Goal: Register for event/course

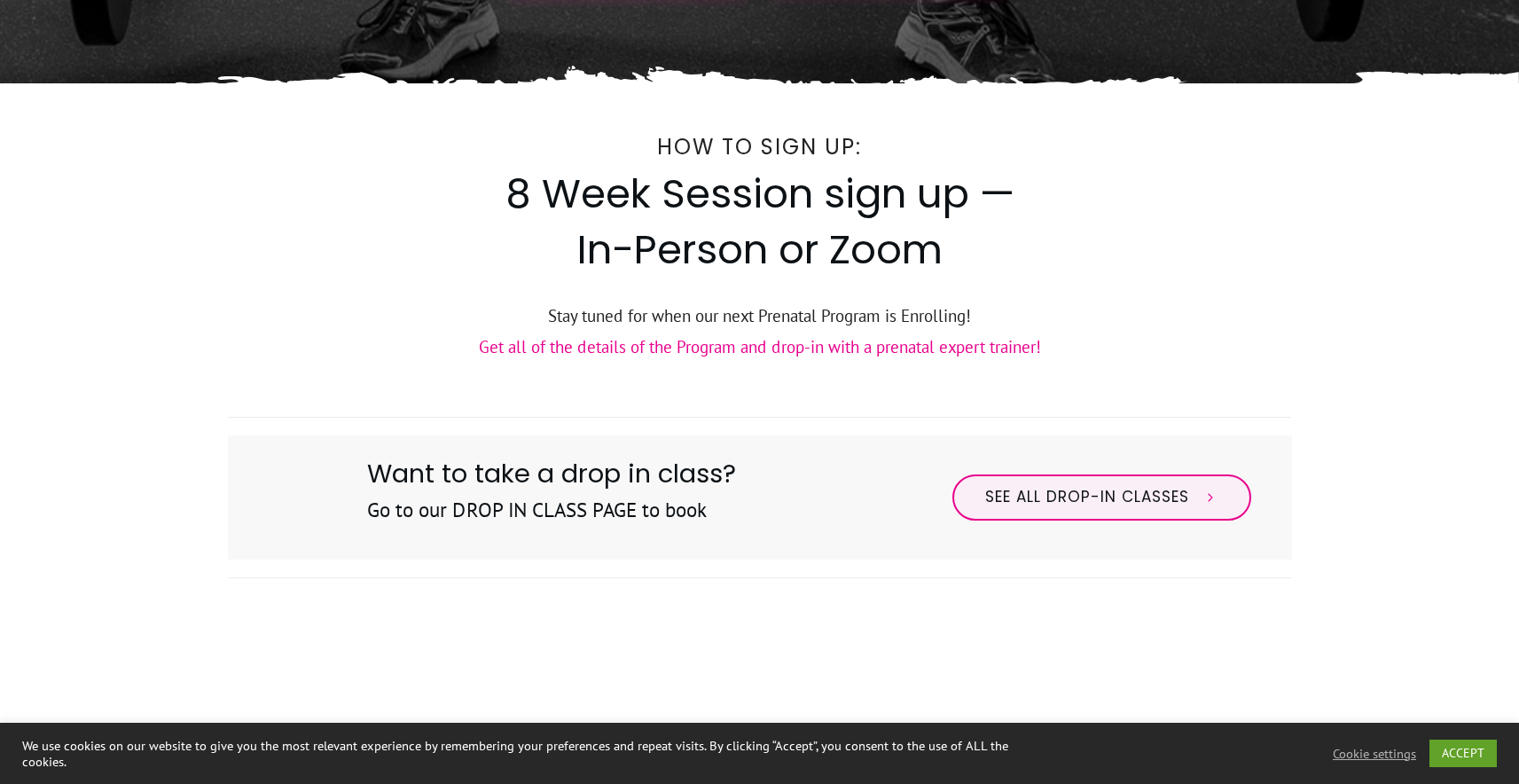
scroll to position [66, 0]
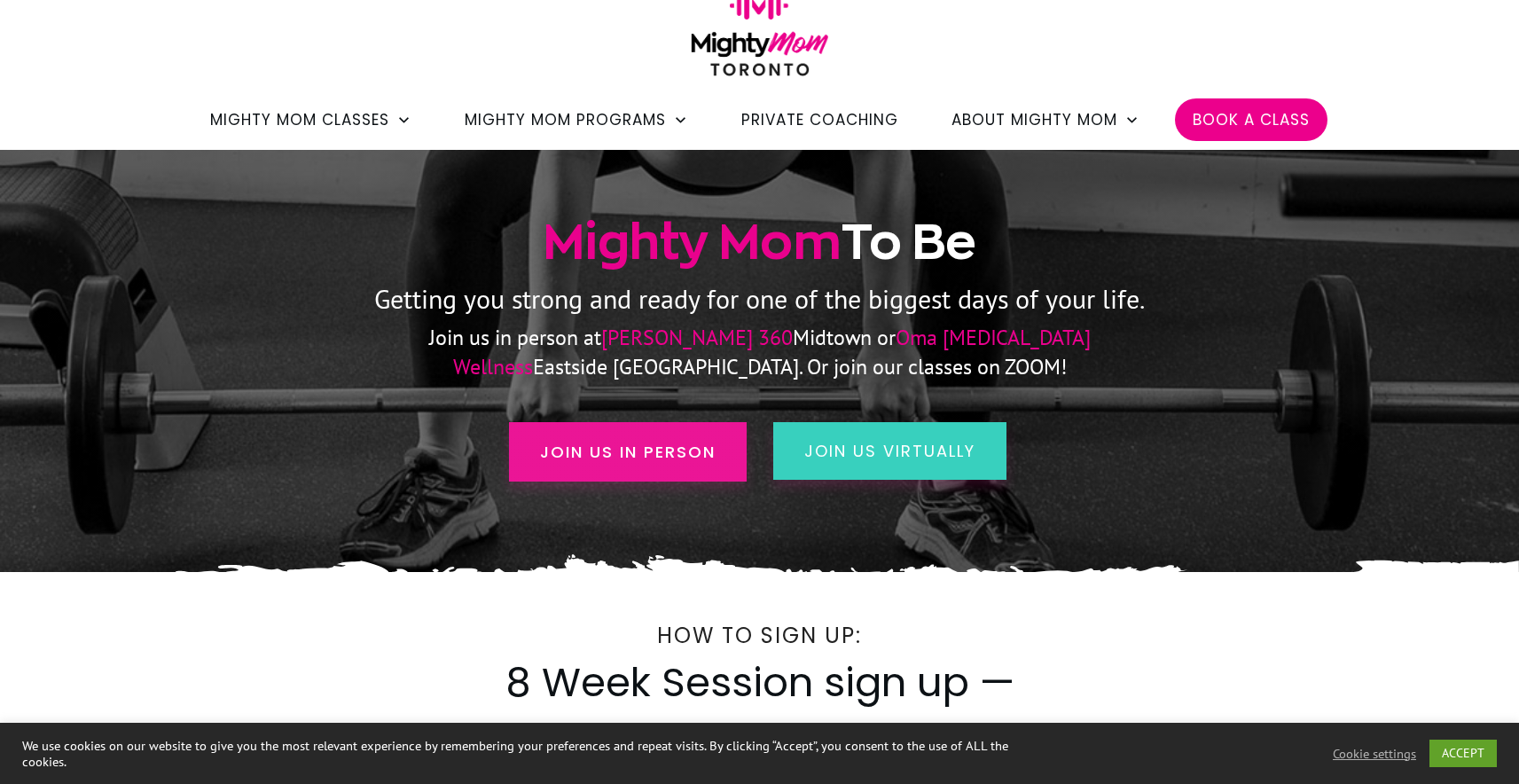
click at [660, 448] on span "Join us in person" at bounding box center [628, 451] width 176 height 24
click at [614, 446] on span "Join us in person" at bounding box center [628, 451] width 176 height 24
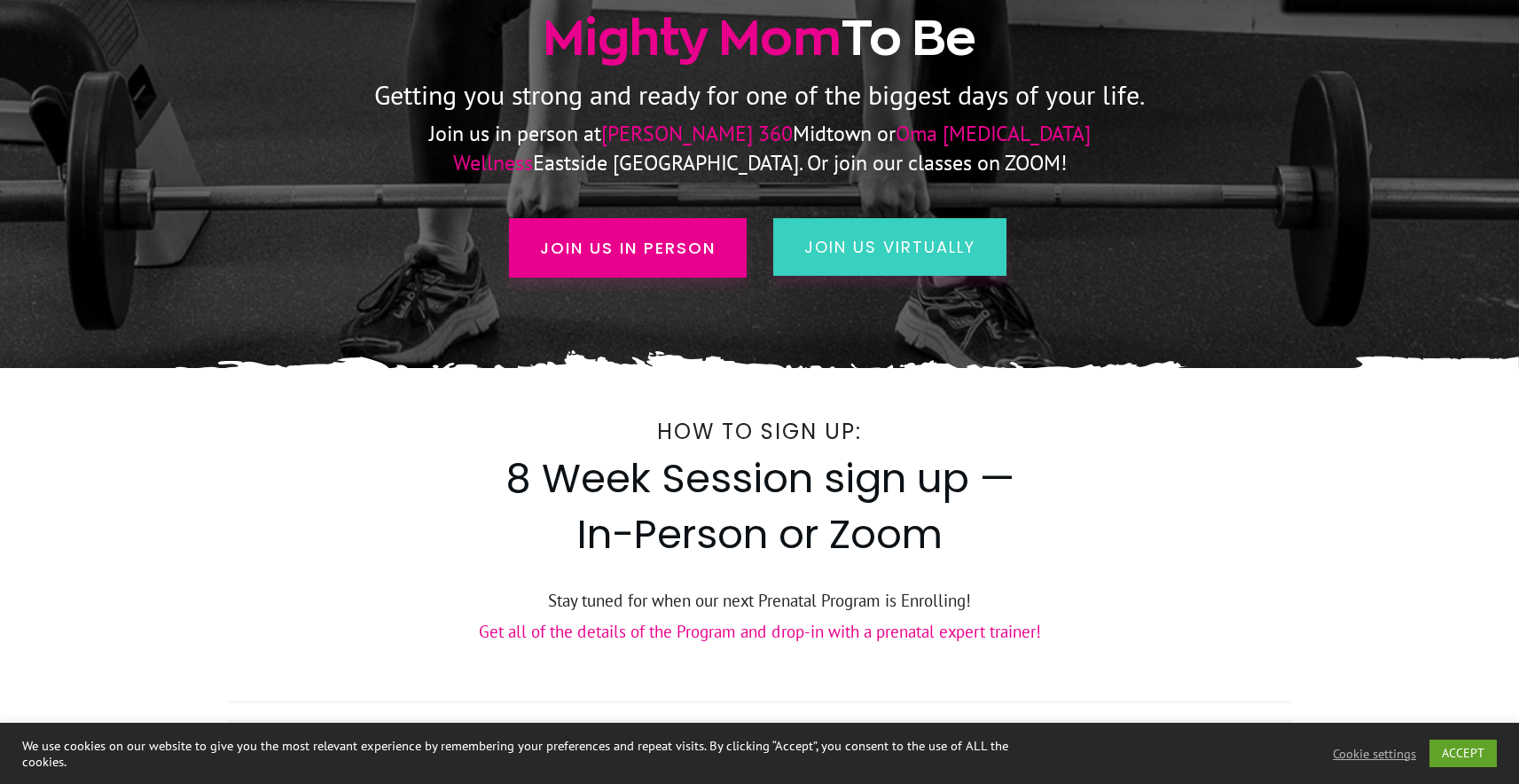
scroll to position [482, 0]
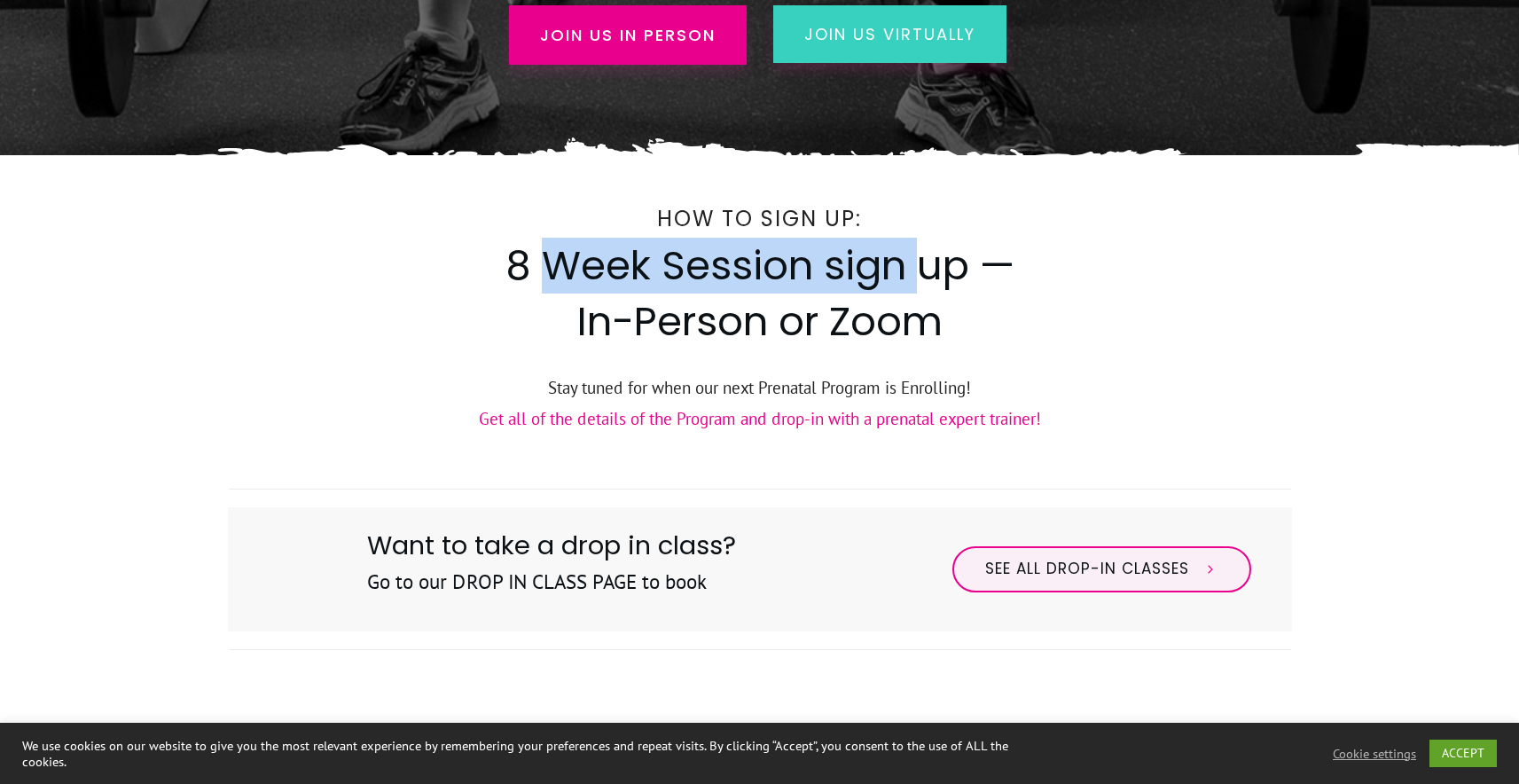
drag, startPoint x: 710, startPoint y: 276, endPoint x: 926, endPoint y: 271, distance: 216.1
click at [926, 271] on span "8 Week Session sign up — In-Person or Zoom" at bounding box center [760, 294] width 509 height 112
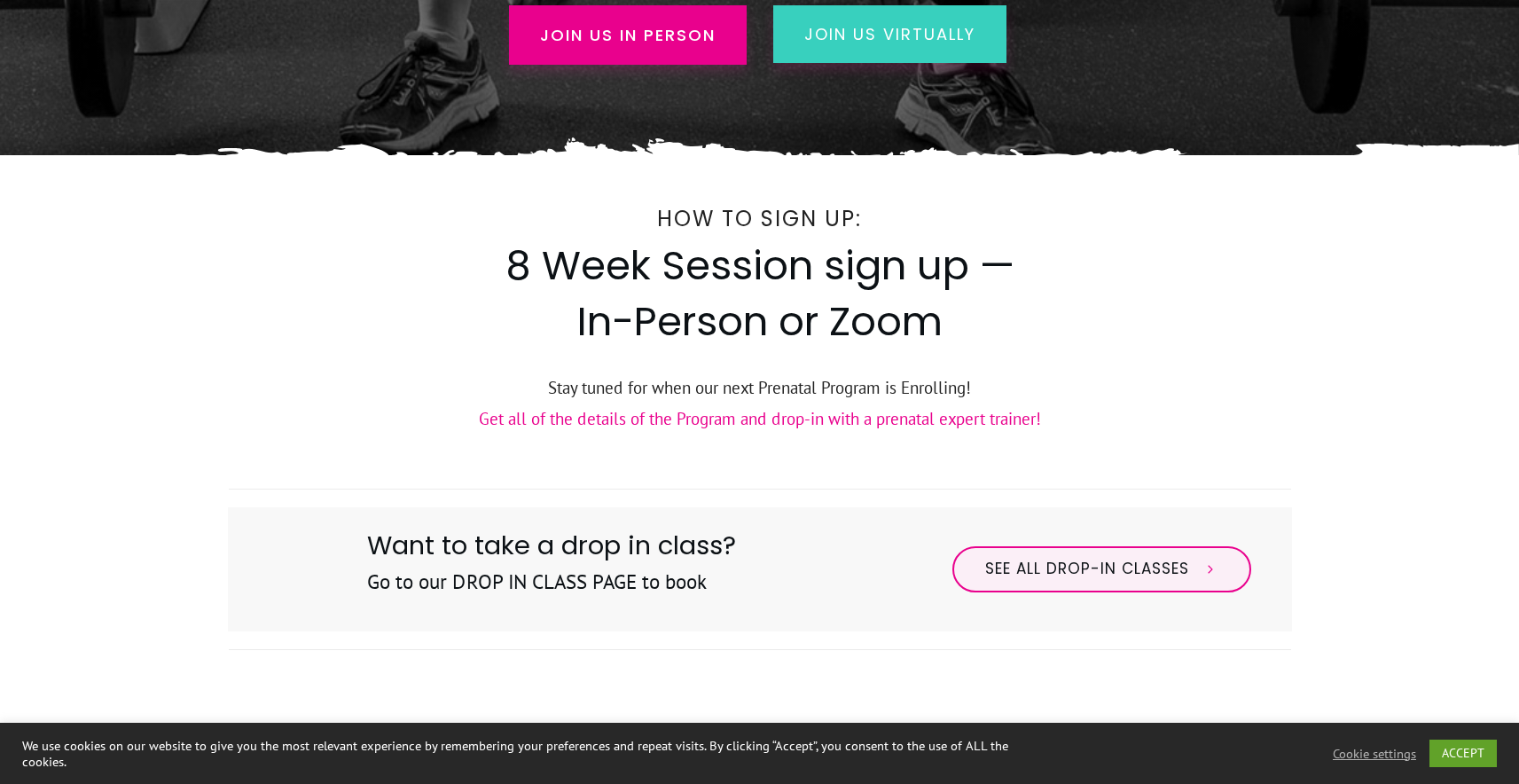
click at [708, 333] on span "8 Week Session sign up — In-Person or Zoom" at bounding box center [760, 294] width 509 height 112
click at [521, 418] on link "Get all of the details of the Program and drop-in with a prenatal expert traine…" at bounding box center [760, 419] width 563 height 21
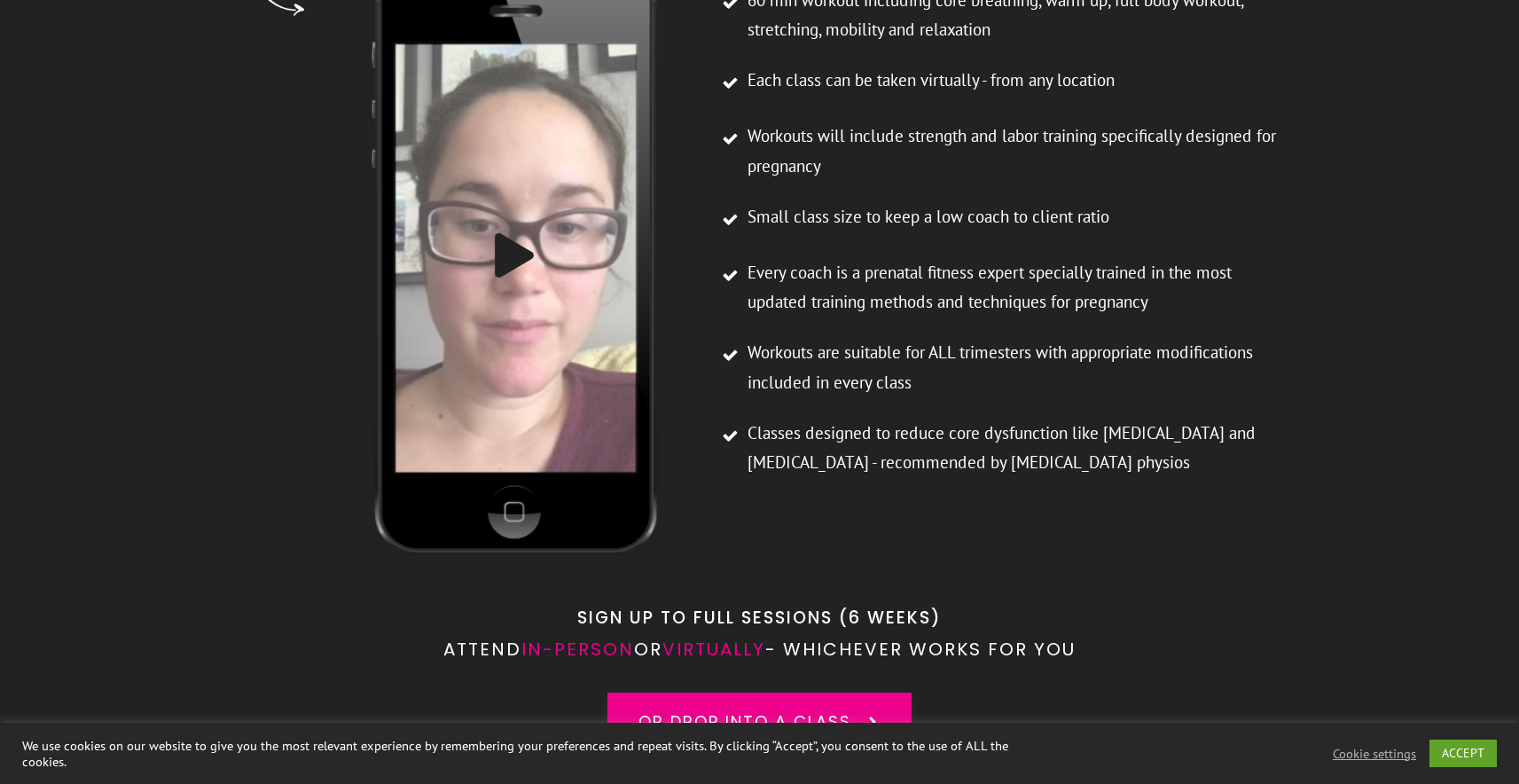
scroll to position [4700, 0]
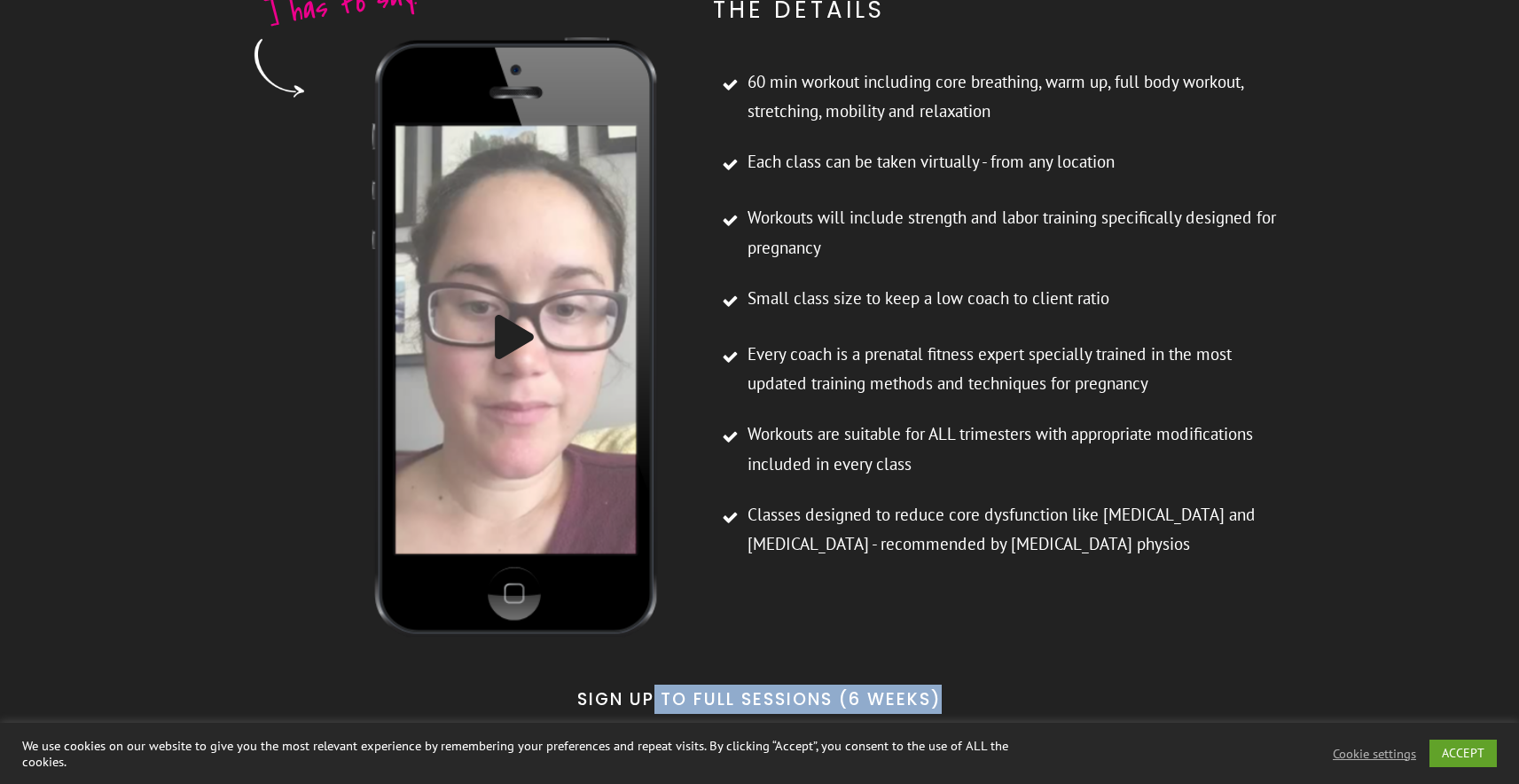
drag, startPoint x: 651, startPoint y: 643, endPoint x: 957, endPoint y: 639, distance: 306.0
click at [948, 685] on p "sign up to full sessions (6 weeks)" at bounding box center [760, 699] width 1063 height 29
click at [586, 718] on span "in-person" at bounding box center [578, 731] width 113 height 25
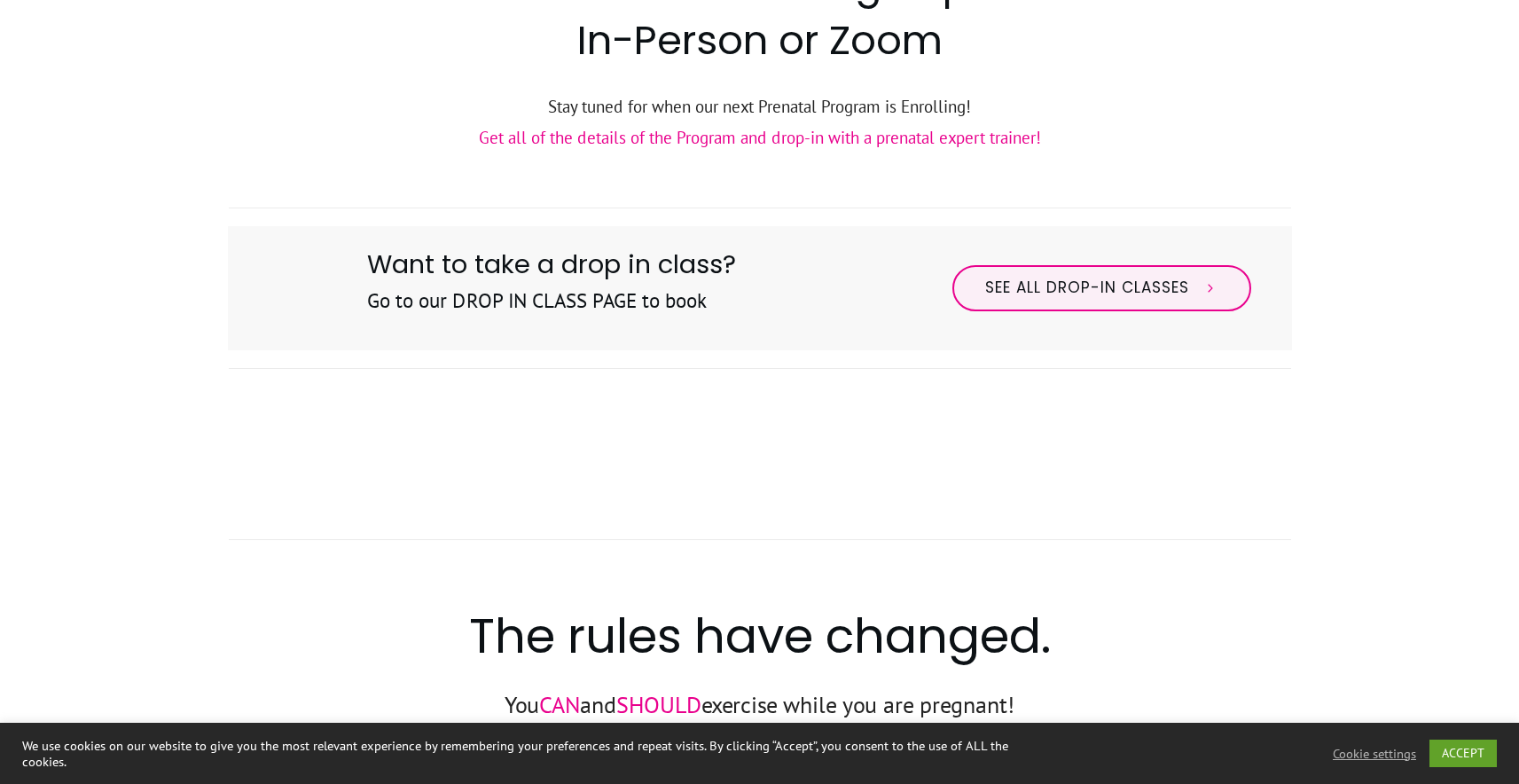
scroll to position [546, 0]
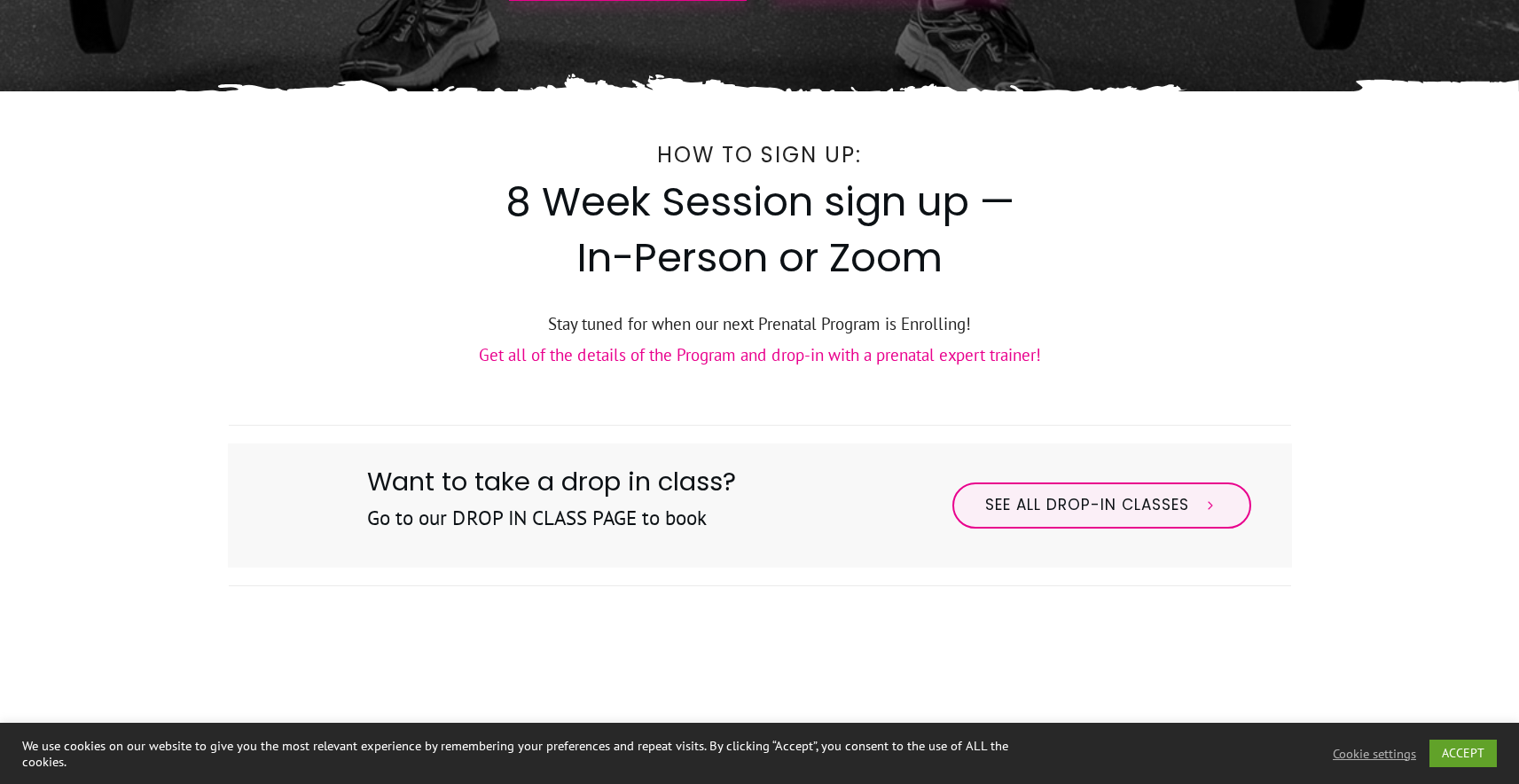
click at [659, 355] on link "Get all of the details of the Program and drop-in with a prenatal expert traine…" at bounding box center [760, 355] width 563 height 21
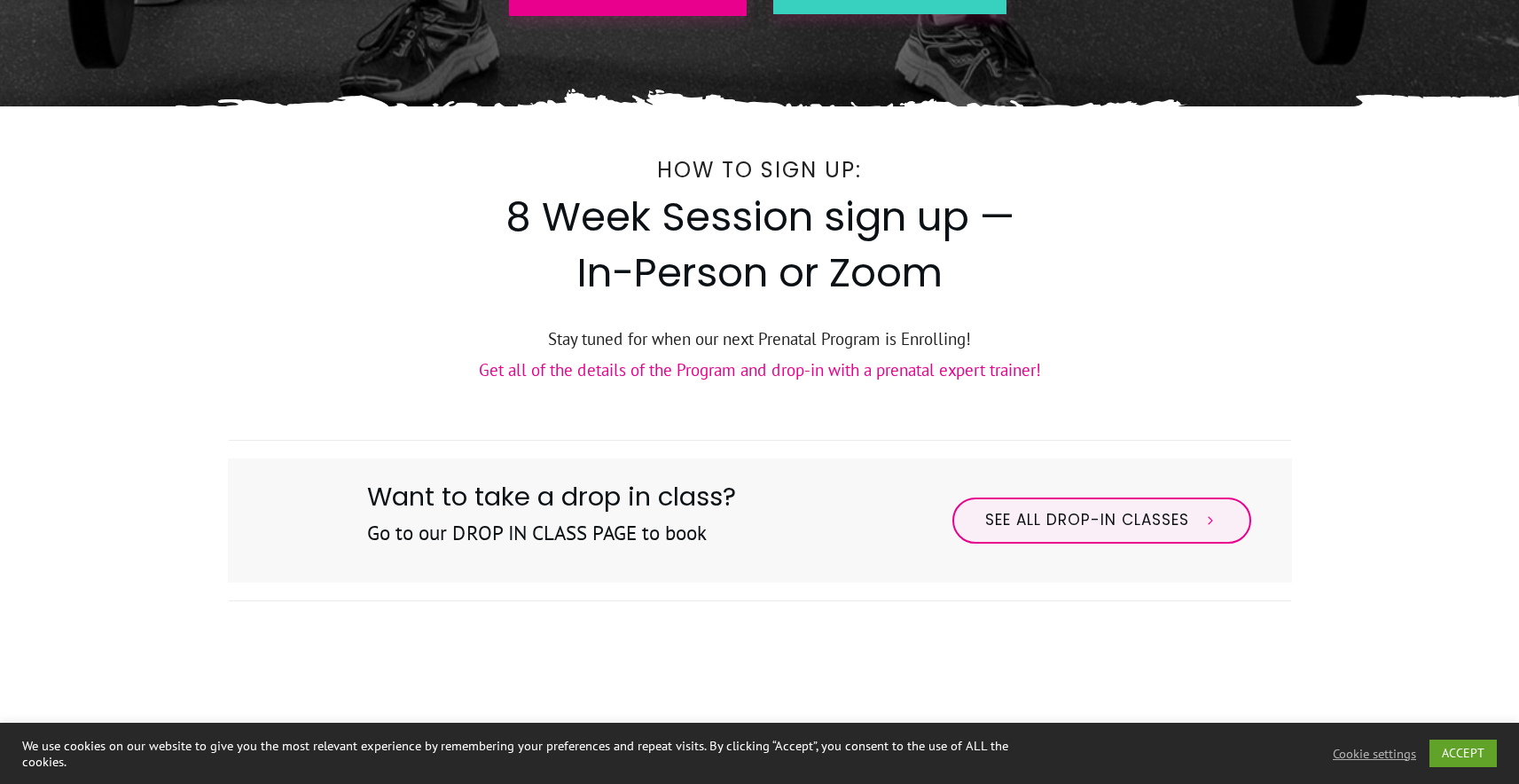
scroll to position [247, 0]
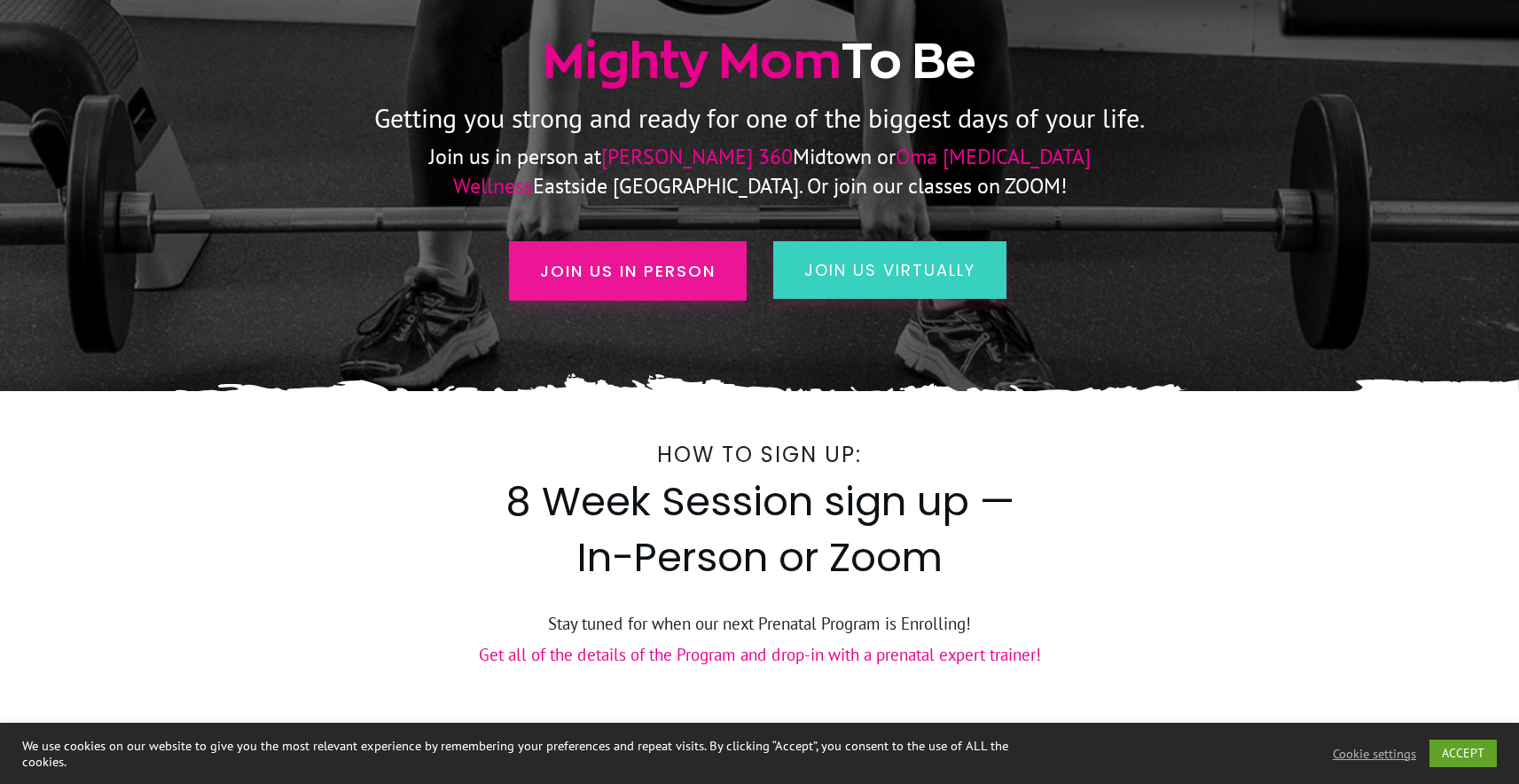
click at [641, 264] on span "Join us in person" at bounding box center [628, 270] width 176 height 24
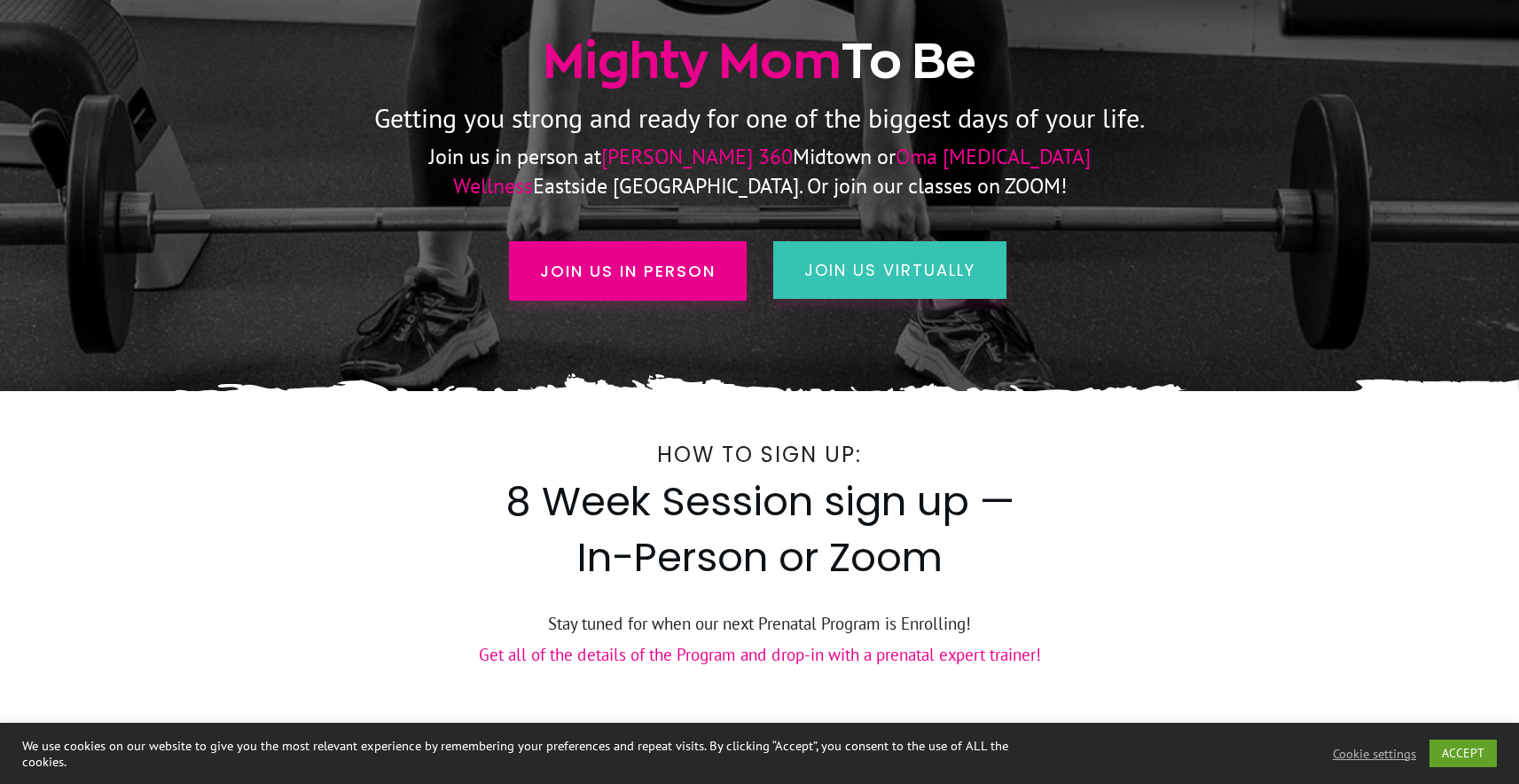
click at [948, 263] on span "join us virtually" at bounding box center [890, 270] width 171 height 22
